Goal: Find specific page/section: Find specific page/section

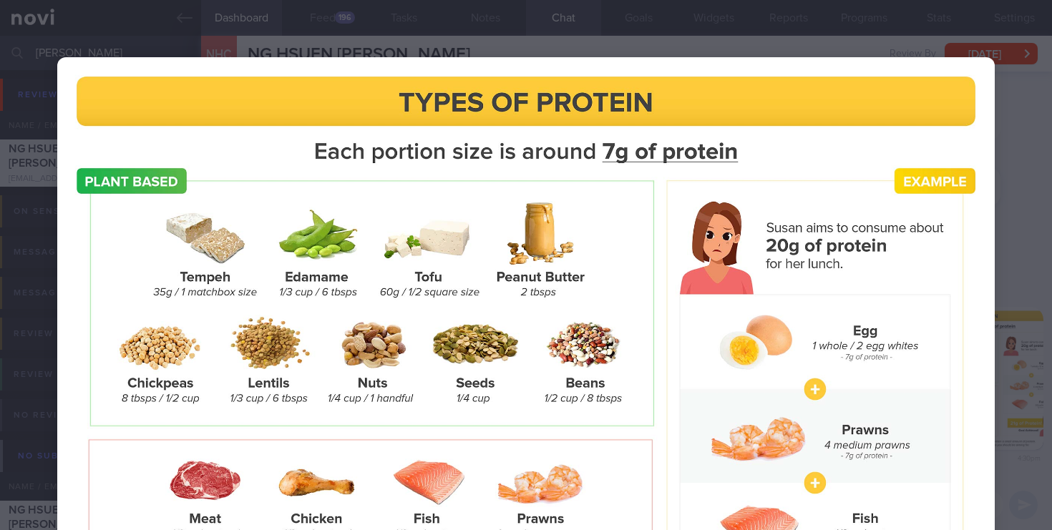
select select "3"
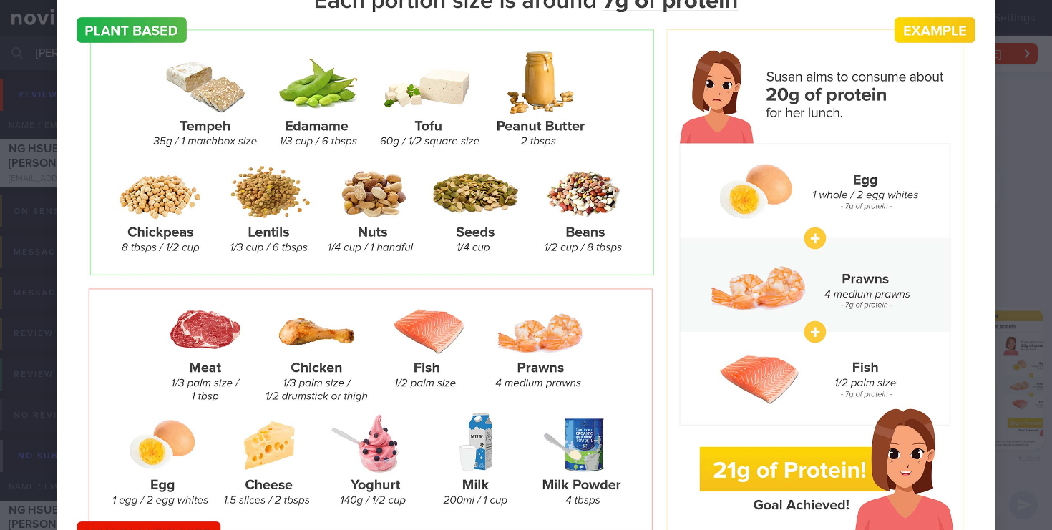
click at [1035, 182] on div at bounding box center [526, 253] width 1052 height 808
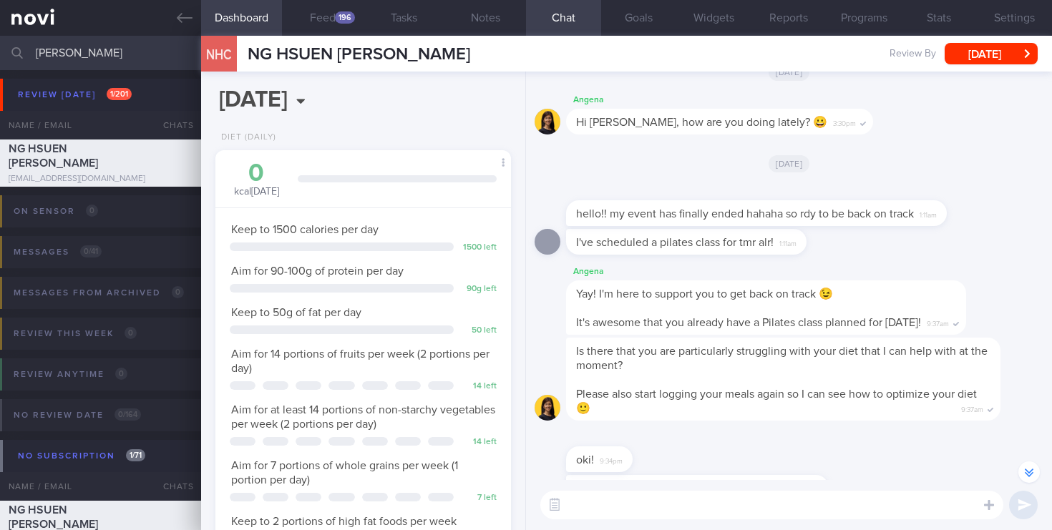
scroll to position [0, 0]
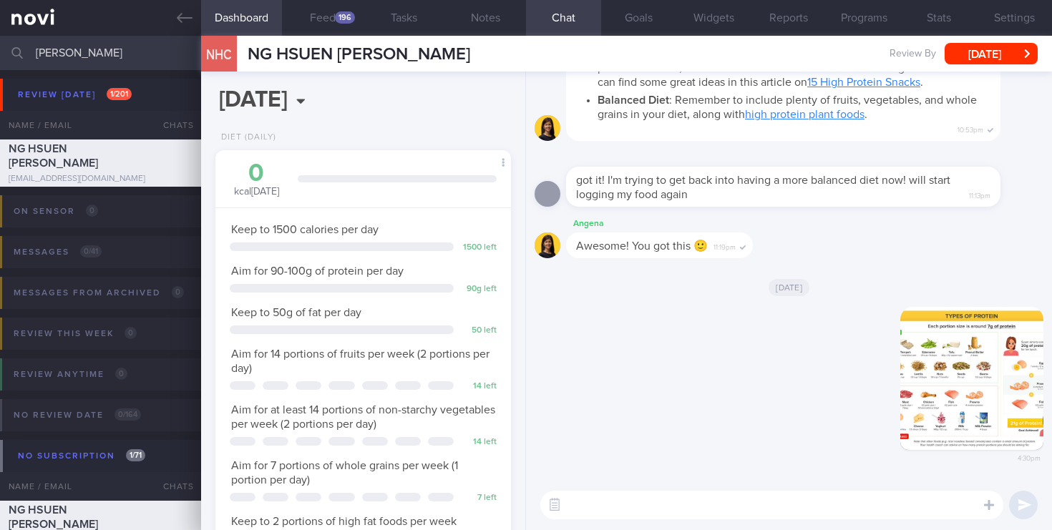
drag, startPoint x: 139, startPoint y: 56, endPoint x: 0, endPoint y: 65, distance: 139.1
click at [0, 65] on input "[PERSON_NAME]" at bounding box center [526, 53] width 1052 height 34
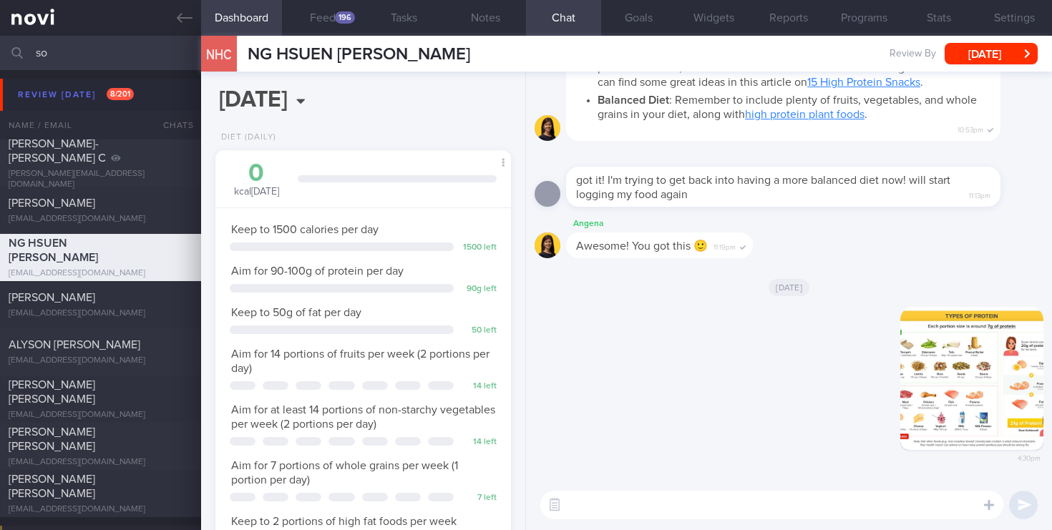
scroll to position [47, 0]
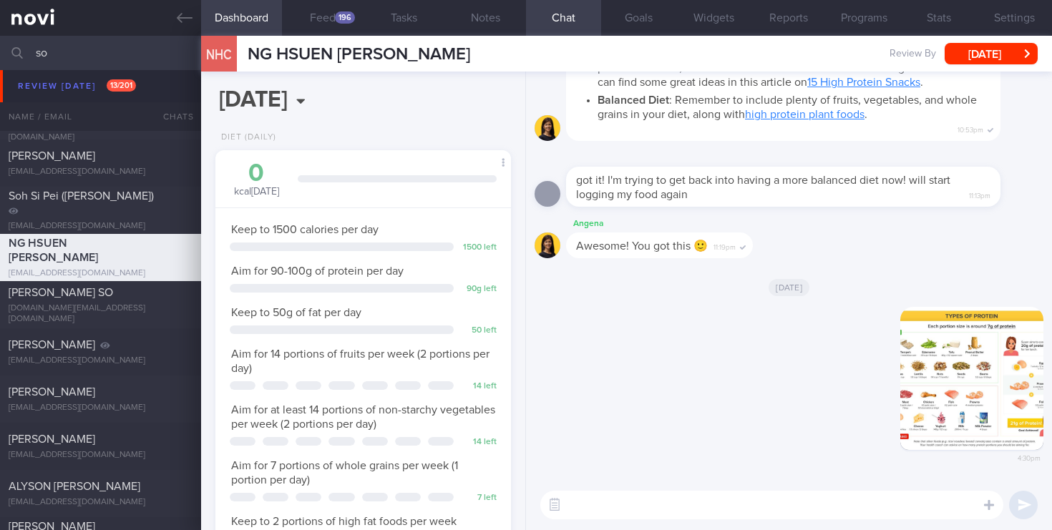
type input "s"
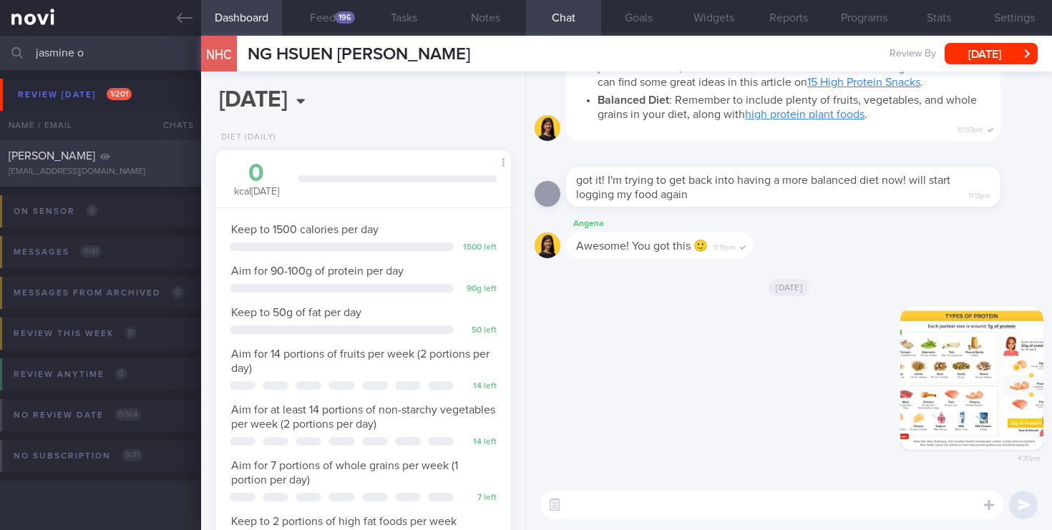
type input "jasmine o"
click at [126, 184] on div "[PERSON_NAME] [EMAIL_ADDRESS][DOMAIN_NAME] [DATE] [DATE] OPTIMUM-PLUS-[MEDICAL_…" at bounding box center [526, 163] width 1052 height 47
select select "4"
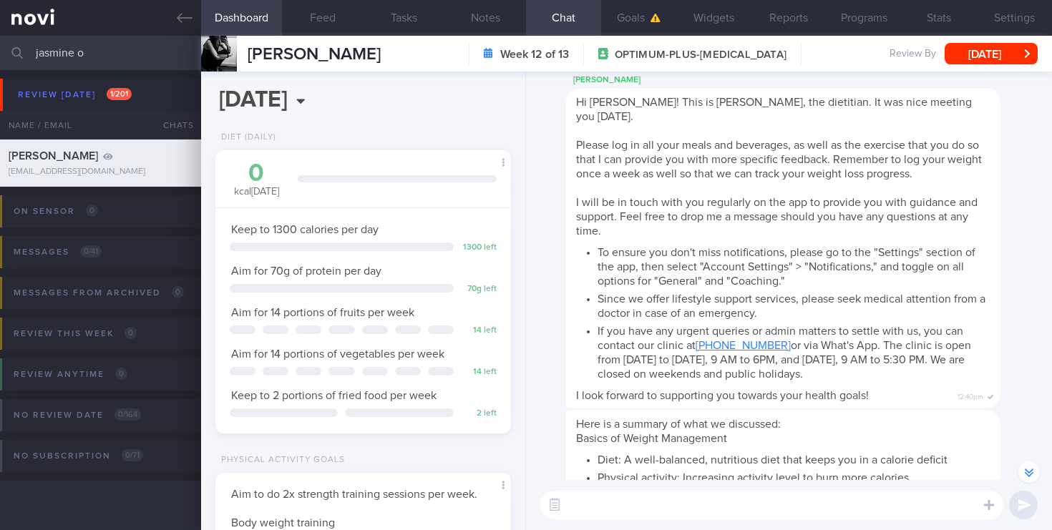
scroll to position [-2834, 0]
